Goal: Task Accomplishment & Management: Manage account settings

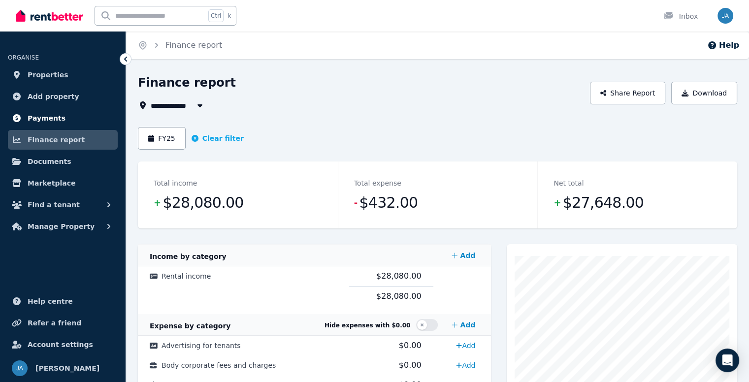
click at [43, 118] on span "Payments" at bounding box center [47, 118] width 38 height 12
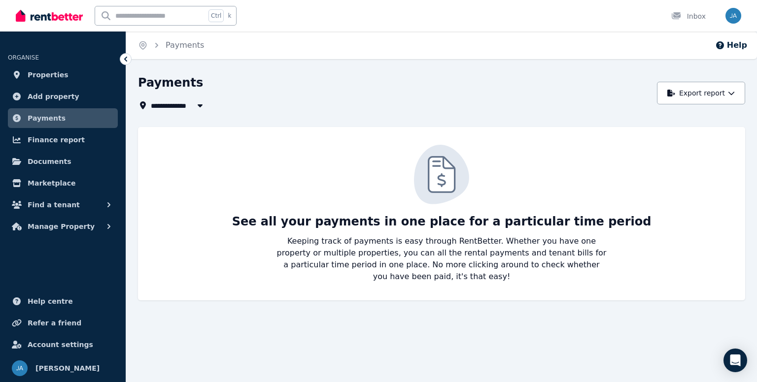
click at [203, 109] on icon "button" at bounding box center [200, 106] width 10 height 8
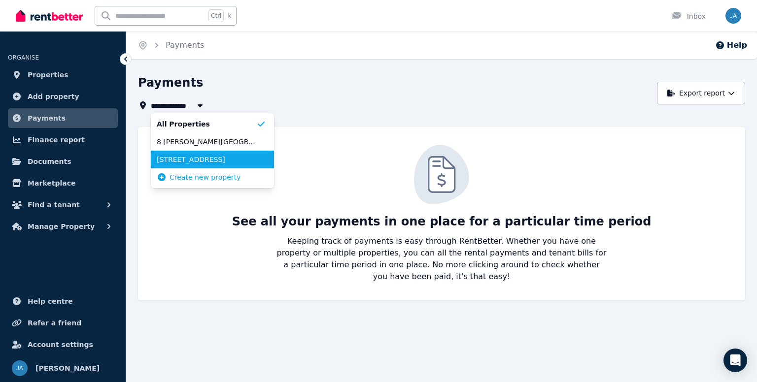
click at [172, 166] on li "[STREET_ADDRESS]" at bounding box center [212, 160] width 123 height 18
type input "**********"
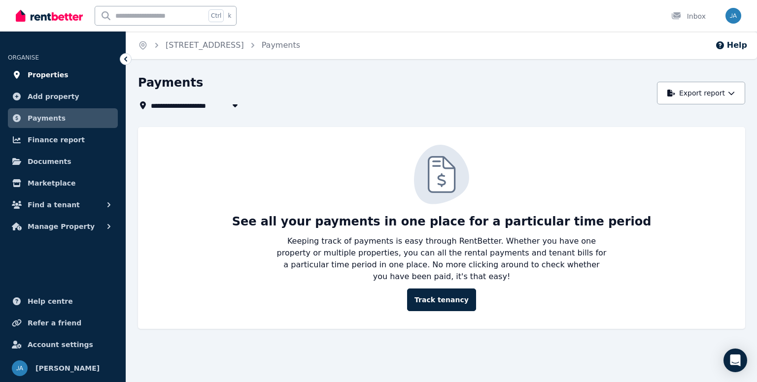
click at [63, 79] on link "Properties" at bounding box center [63, 75] width 110 height 20
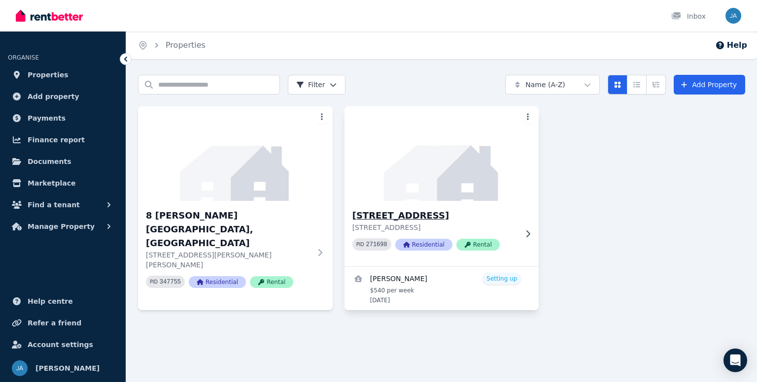
click at [377, 218] on h3 "[STREET_ADDRESS]" at bounding box center [434, 216] width 165 height 14
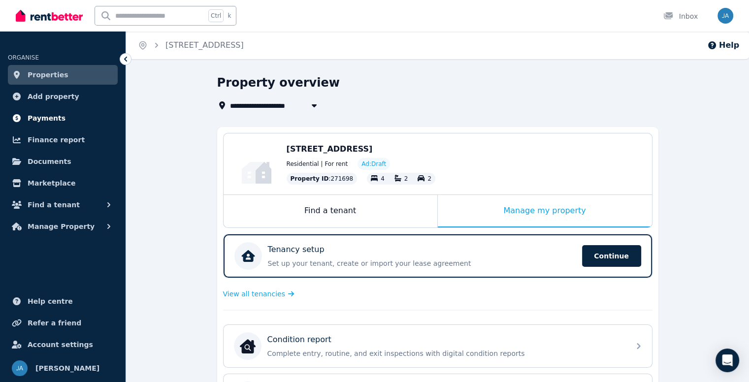
click at [47, 119] on span "Payments" at bounding box center [47, 118] width 38 height 12
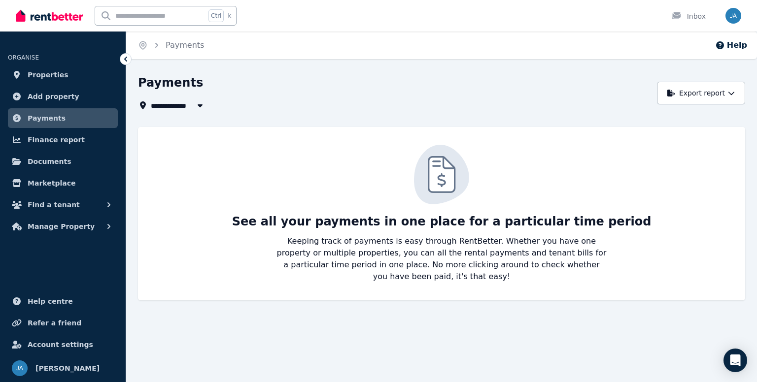
click at [203, 109] on icon "button" at bounding box center [200, 106] width 10 height 8
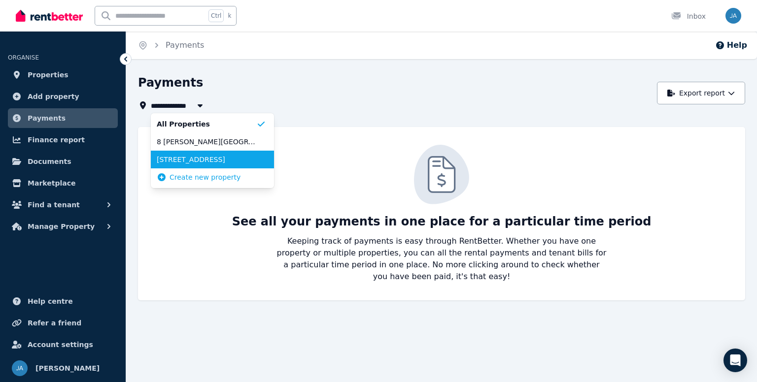
click at [207, 167] on li "[STREET_ADDRESS]" at bounding box center [212, 160] width 123 height 18
type input "**********"
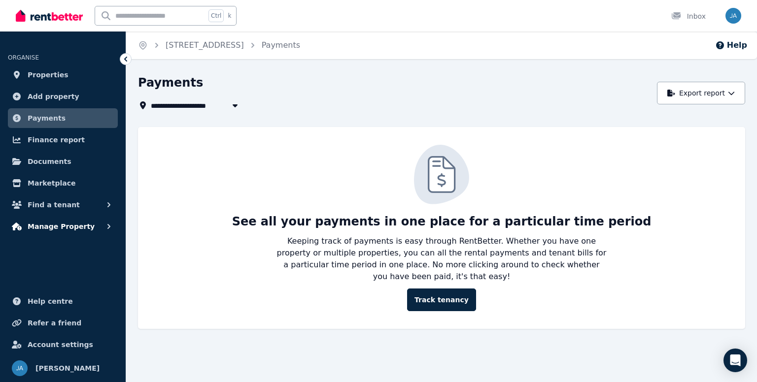
click at [86, 225] on button "Manage Property" at bounding box center [63, 227] width 110 height 20
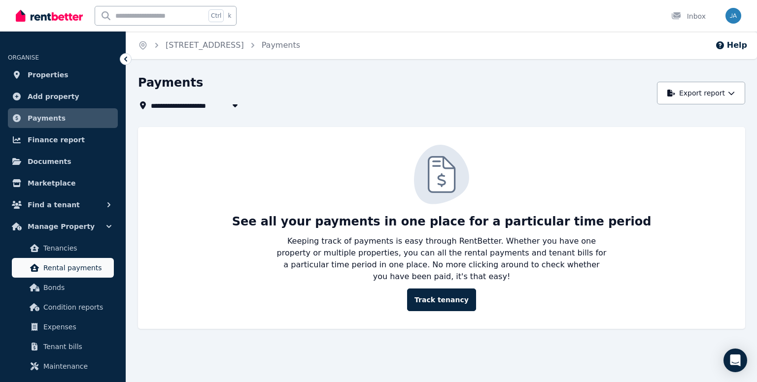
click at [81, 273] on span "Rental payments" at bounding box center [76, 268] width 67 height 12
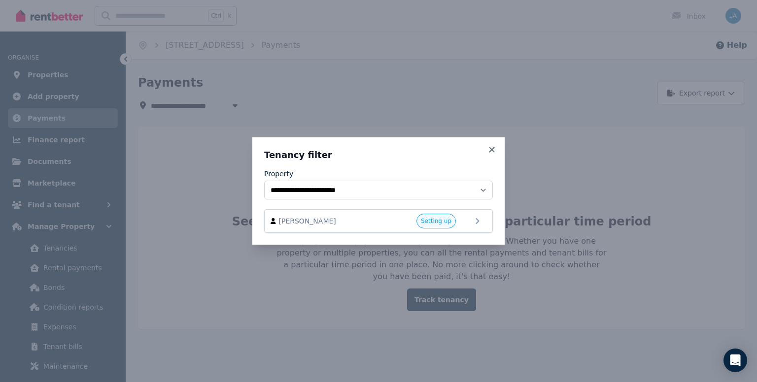
click at [492, 152] on icon at bounding box center [492, 149] width 10 height 9
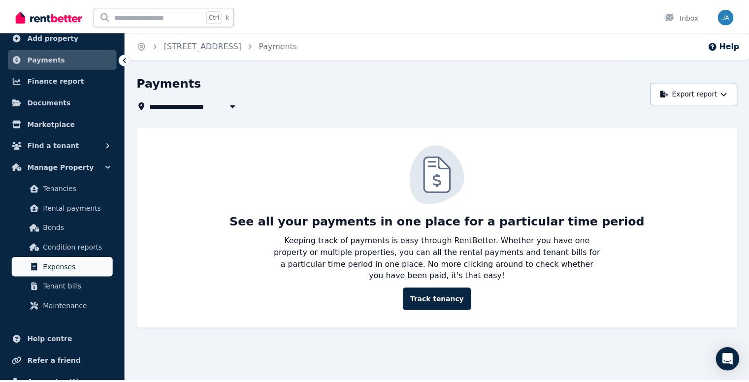
scroll to position [99, 0]
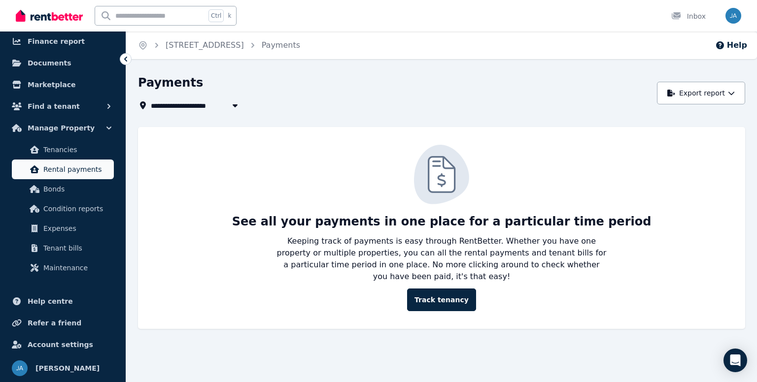
click at [53, 170] on span "Rental payments" at bounding box center [76, 170] width 67 height 12
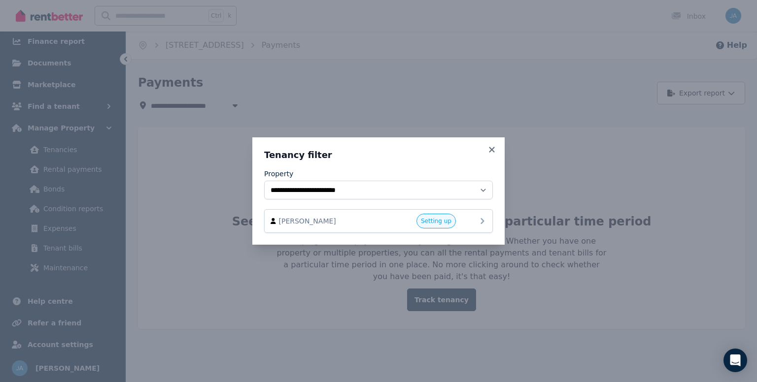
click at [352, 218] on span "[PERSON_NAME]" at bounding box center [335, 221] width 112 height 10
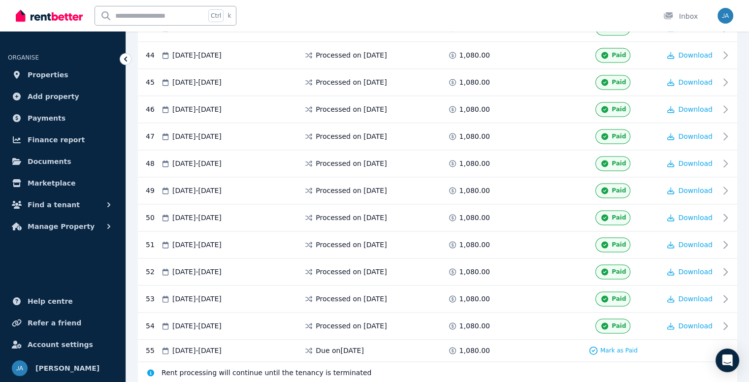
scroll to position [1387, 0]
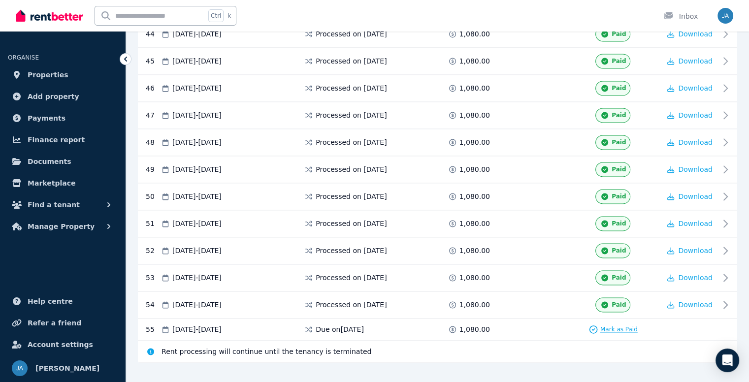
click at [621, 326] on span "Mark as Paid" at bounding box center [619, 330] width 37 height 8
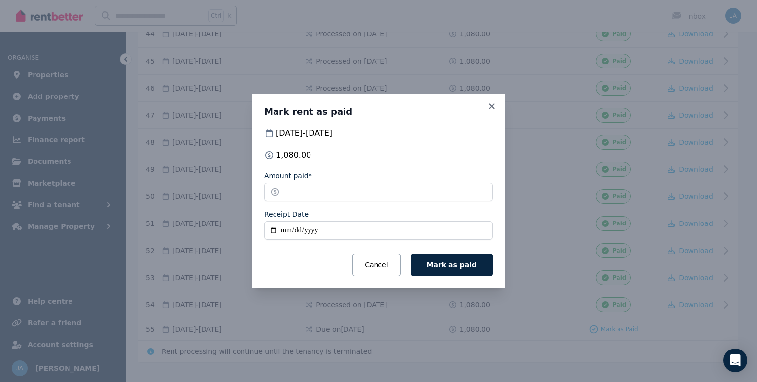
click at [345, 228] on input "Receipt Date" at bounding box center [378, 230] width 229 height 19
click at [274, 231] on input "Receipt Date" at bounding box center [378, 230] width 229 height 19
type input "**********"
click at [453, 266] on span "Mark as paid" at bounding box center [452, 265] width 50 height 8
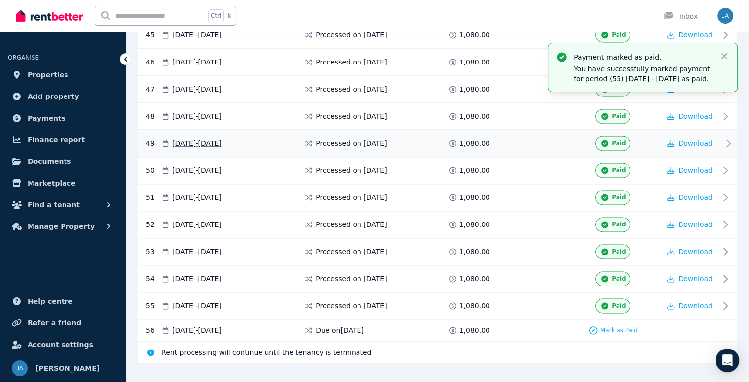
scroll to position [1414, 0]
click at [725, 55] on icon "button" at bounding box center [725, 56] width 6 height 6
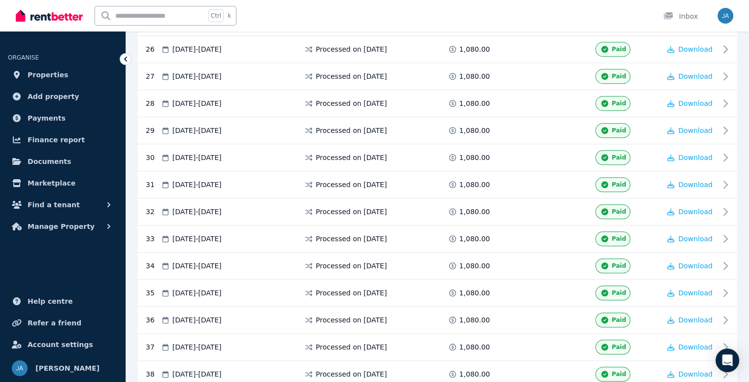
scroll to position [887, 0]
